Goal: Obtain resource: Download file/media

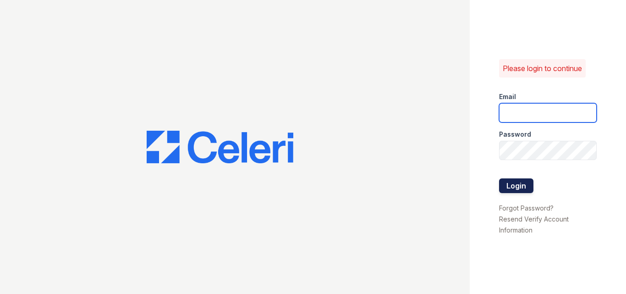
type input "raghukukunoor@gmail.com"
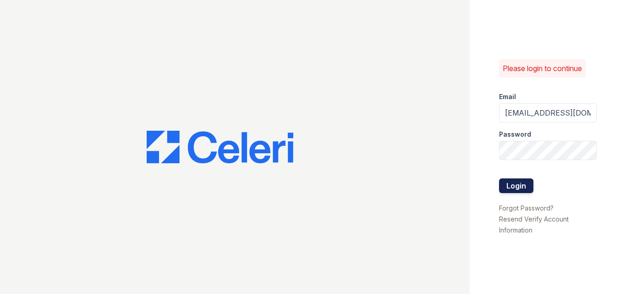
click at [519, 182] on button "Login" at bounding box center [516, 185] width 34 height 15
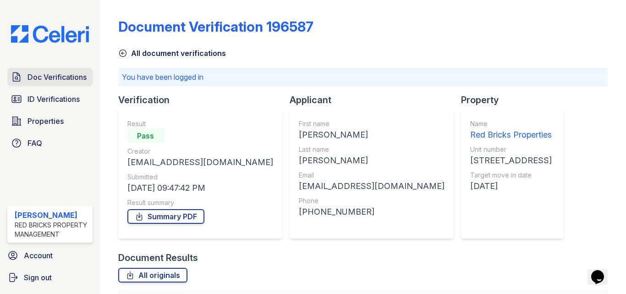
click at [55, 71] on span "Doc Verifications" at bounding box center [56, 76] width 59 height 11
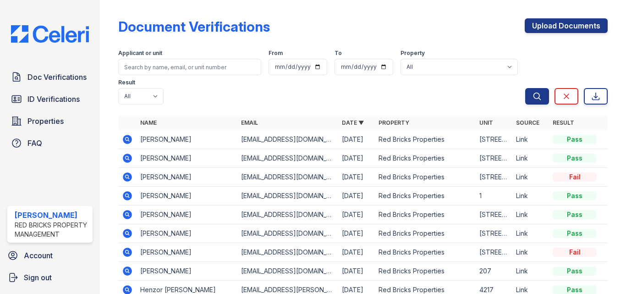
click at [127, 136] on icon at bounding box center [127, 139] width 9 height 9
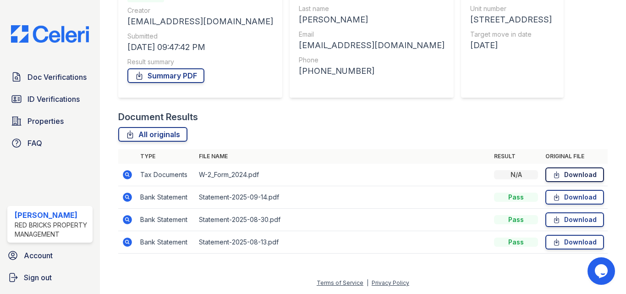
click at [562, 175] on link "Download" at bounding box center [574, 174] width 59 height 15
click at [572, 196] on link "Download" at bounding box center [574, 197] width 59 height 15
click at [563, 218] on link "Download" at bounding box center [574, 219] width 59 height 15
click at [553, 239] on icon at bounding box center [556, 241] width 8 height 9
